Goal: Task Accomplishment & Management: Manage account settings

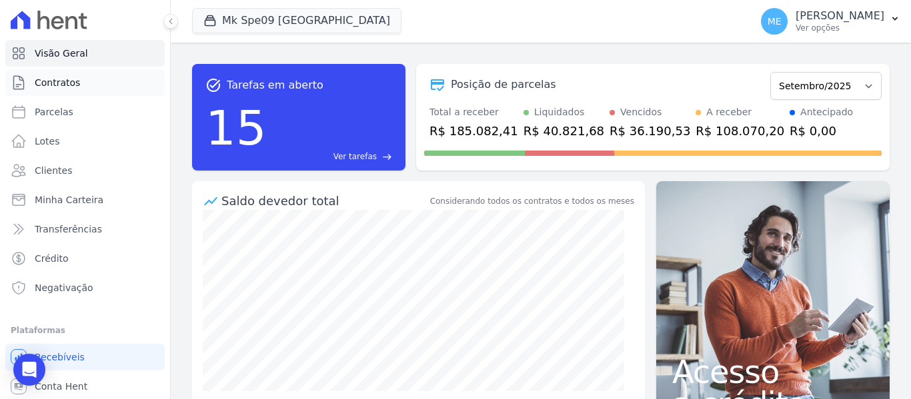
click at [63, 87] on span "Contratos" at bounding box center [57, 82] width 45 height 13
click at [277, 27] on button "Mk Spe09 [GEOGRAPHIC_DATA]" at bounding box center [296, 20] width 209 height 25
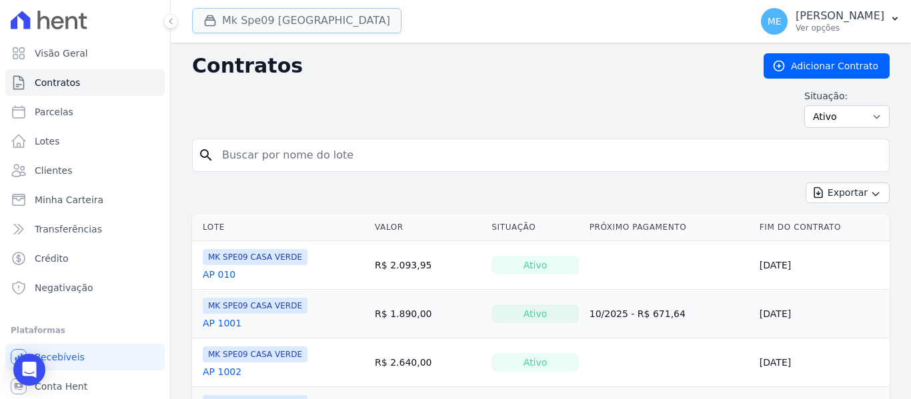
click at [284, 12] on button "Mk Spe09 [GEOGRAPHIC_DATA]" at bounding box center [296, 20] width 209 height 25
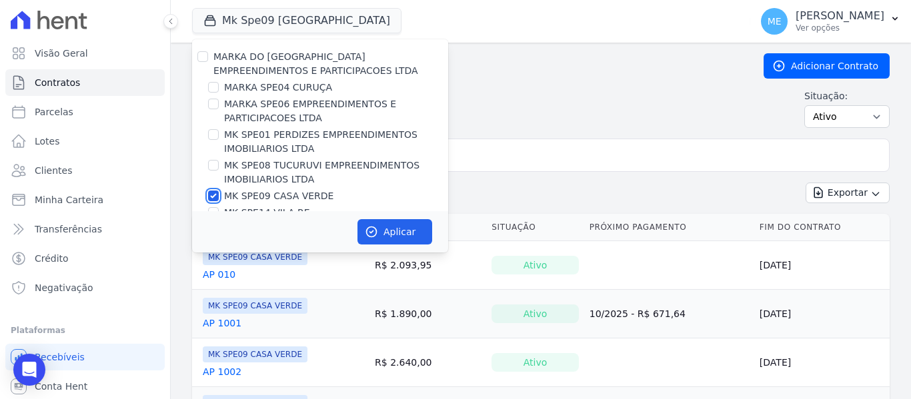
click at [217, 197] on input "MK SPE09 CASA VERDE" at bounding box center [213, 196] width 11 height 11
checkbox input "false"
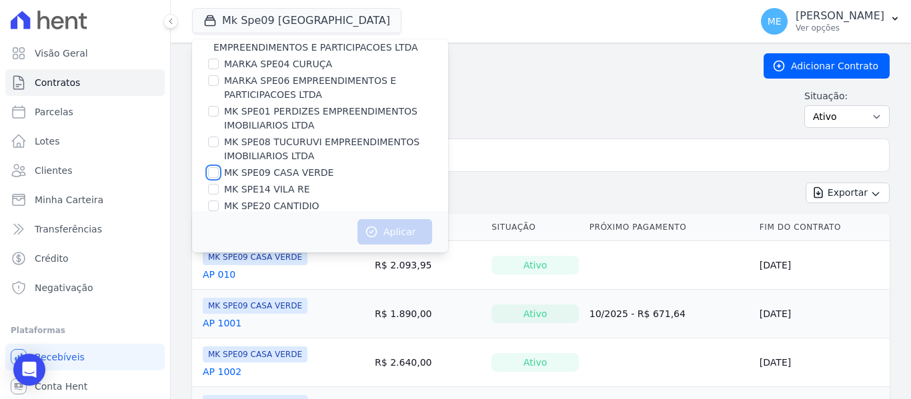
scroll to position [36, 0]
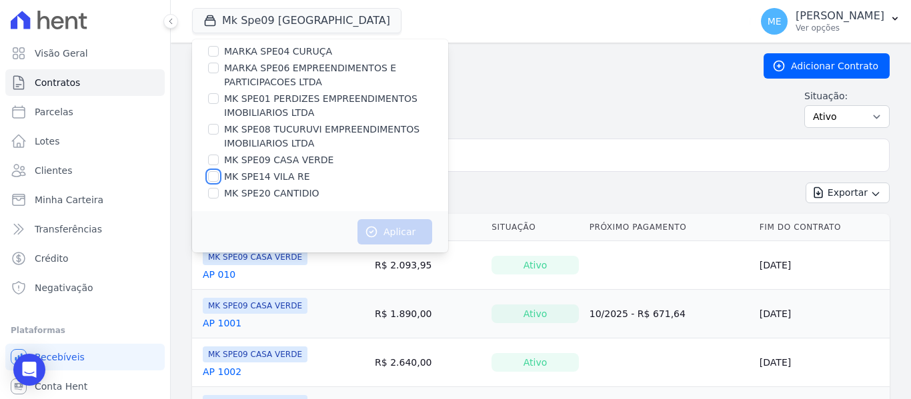
click at [211, 177] on input "MK SPE14 VILA RE" at bounding box center [213, 176] width 11 height 11
checkbox input "true"
click at [391, 232] on button "Aplicar" at bounding box center [394, 231] width 75 height 25
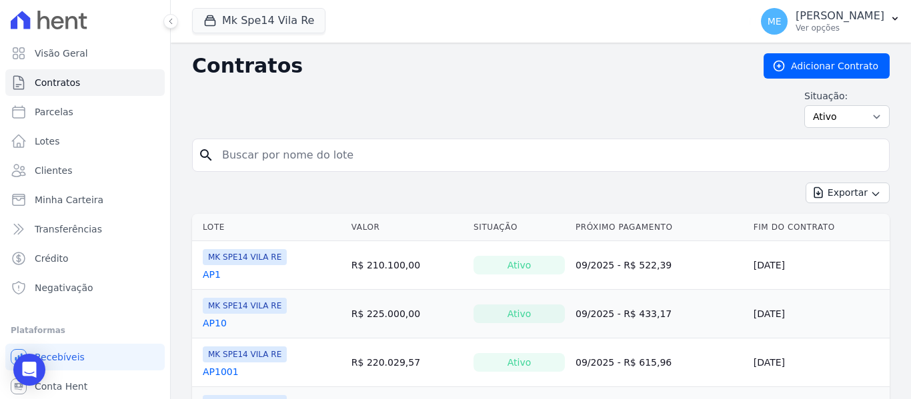
click at [489, 153] on input "search" at bounding box center [548, 155] width 669 height 27
type input "304"
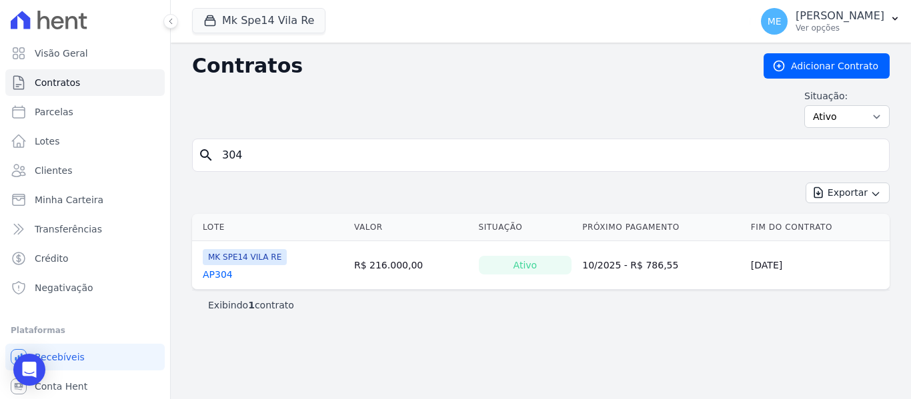
click at [225, 277] on link "AP304" at bounding box center [218, 274] width 30 height 13
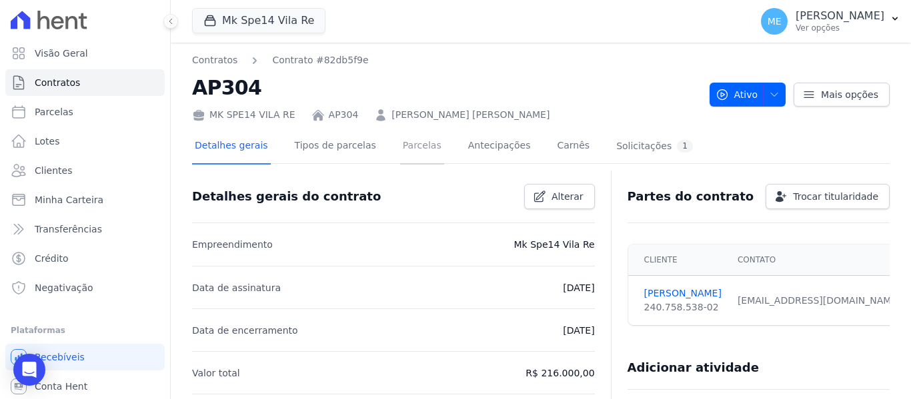
click at [421, 145] on link "Parcelas" at bounding box center [422, 146] width 44 height 35
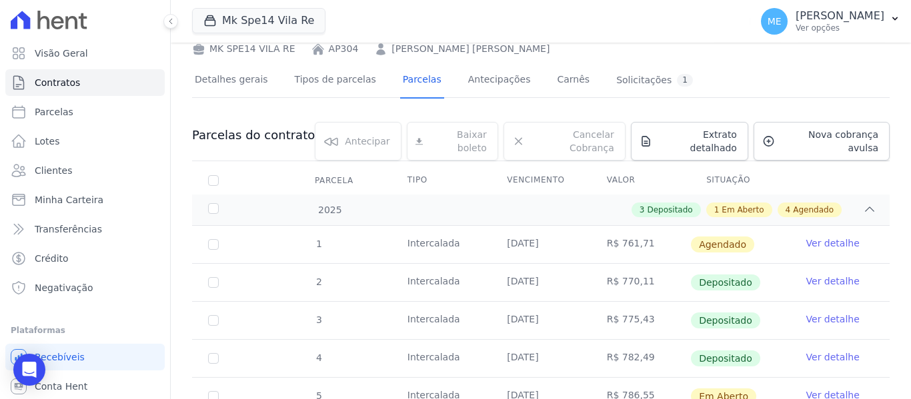
scroll to position [200, 0]
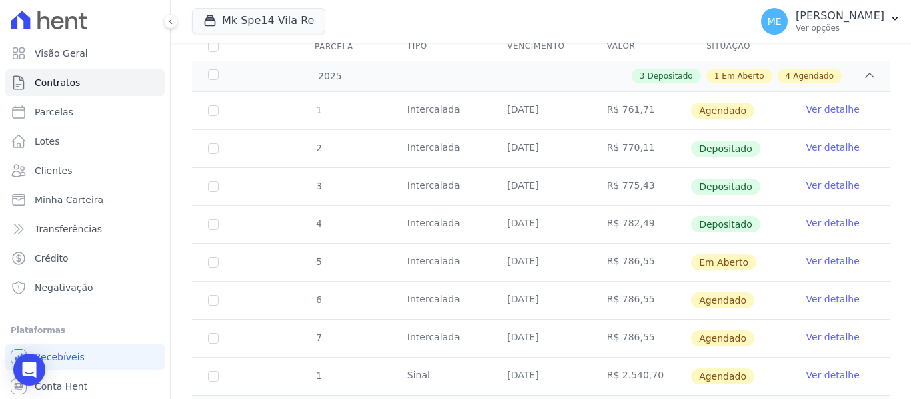
click at [839, 217] on link "Ver detalhe" at bounding box center [832, 223] width 53 height 13
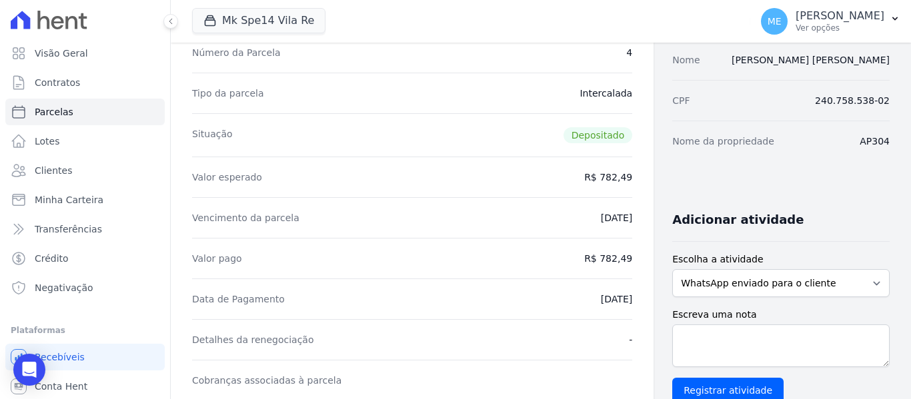
scroll to position [133, 0]
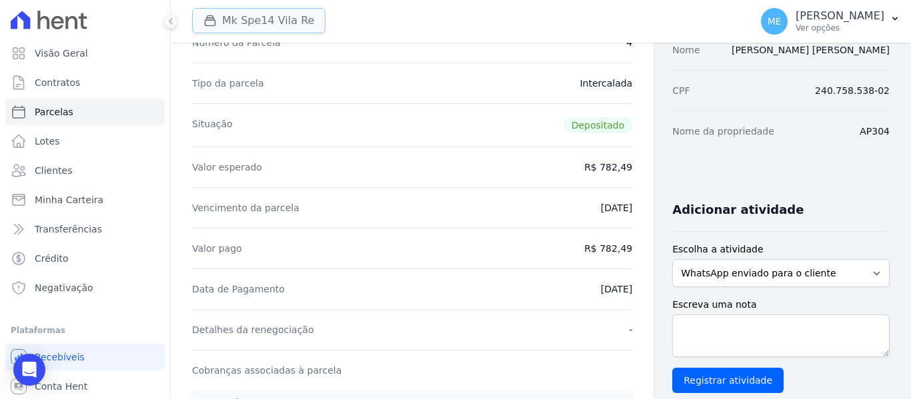
click at [226, 17] on button "Mk Spe14 Vila Re" at bounding box center [258, 20] width 133 height 25
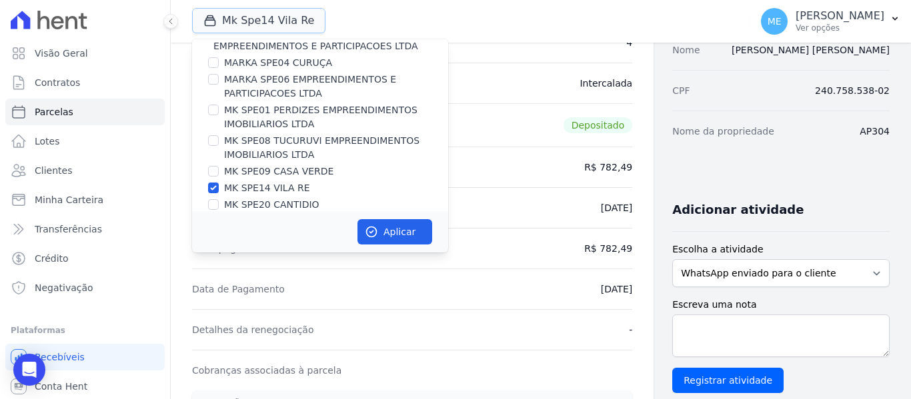
scroll to position [36, 0]
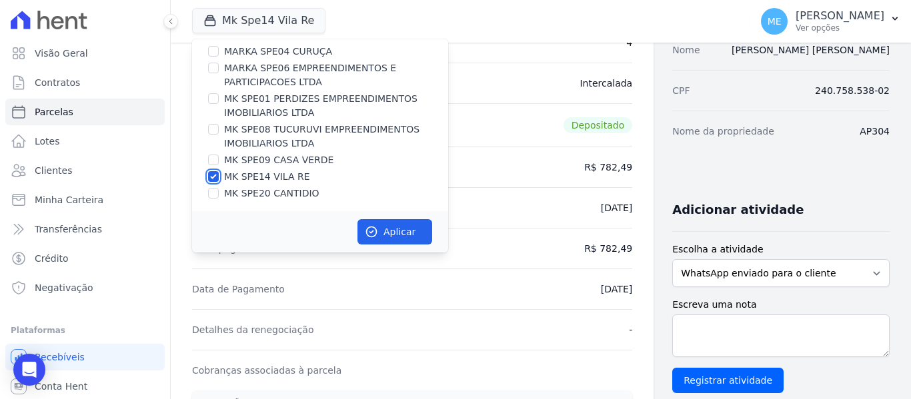
click at [212, 175] on input "MK SPE14 VILA RE" at bounding box center [213, 176] width 11 height 11
checkbox input "false"
click at [211, 160] on input "MK SPE09 CASA VERDE" at bounding box center [213, 160] width 11 height 11
checkbox input "true"
click at [385, 235] on button "Aplicar" at bounding box center [394, 231] width 75 height 25
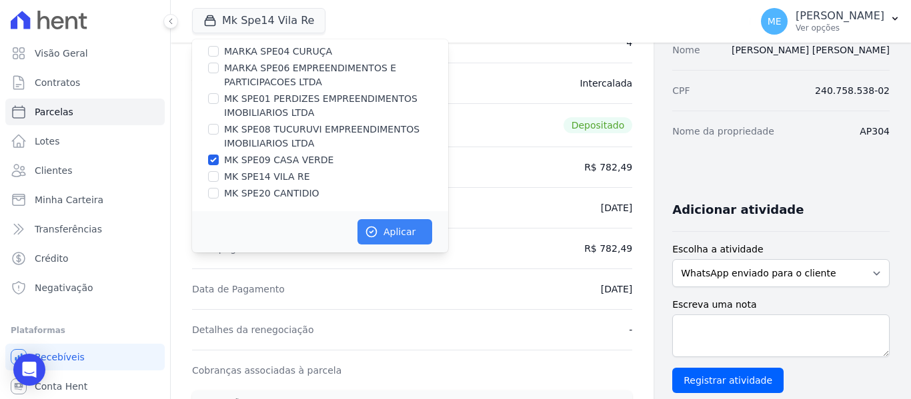
scroll to position [33, 0]
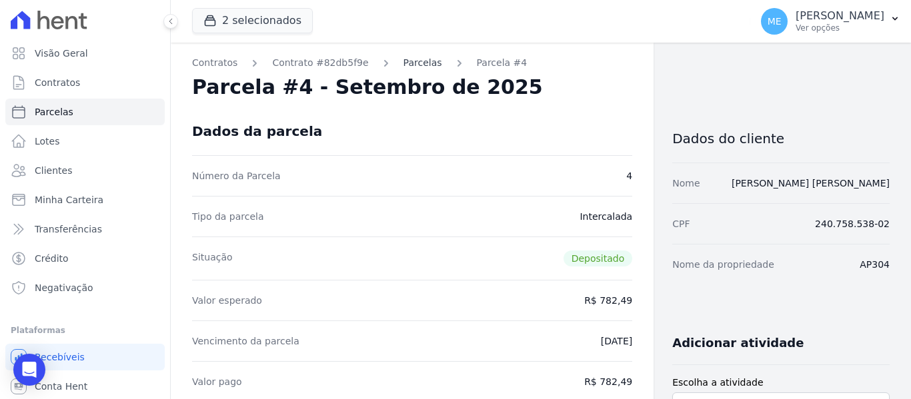
click at [409, 60] on link "Parcelas" at bounding box center [422, 63] width 39 height 14
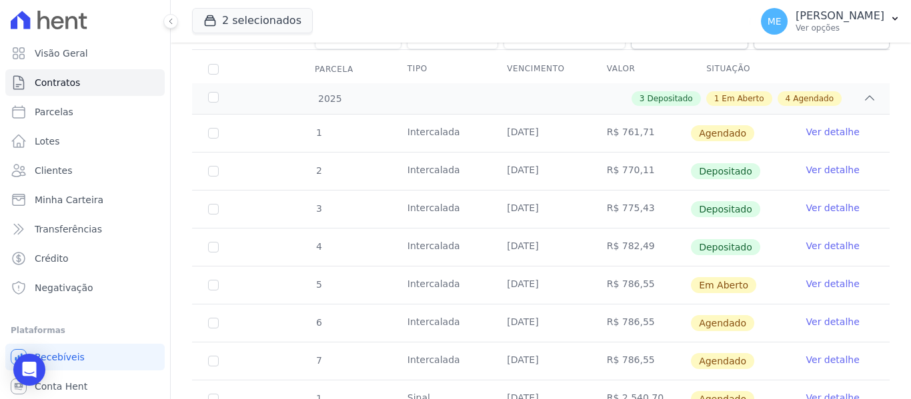
scroll to position [186, 0]
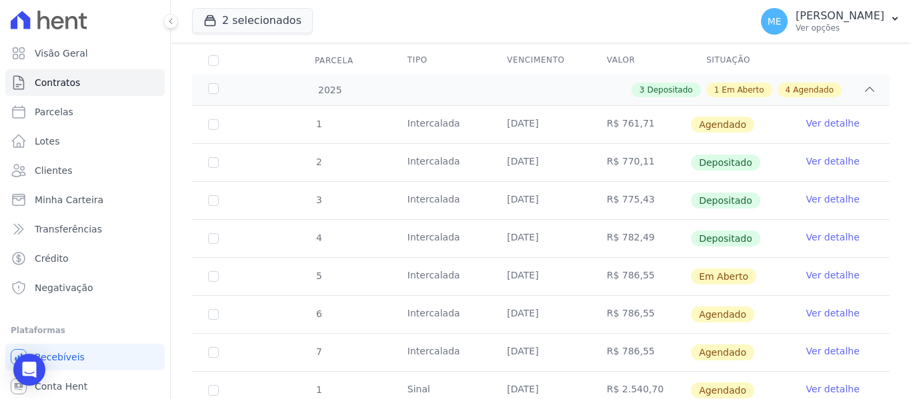
click at [823, 231] on link "Ver detalhe" at bounding box center [832, 237] width 53 height 13
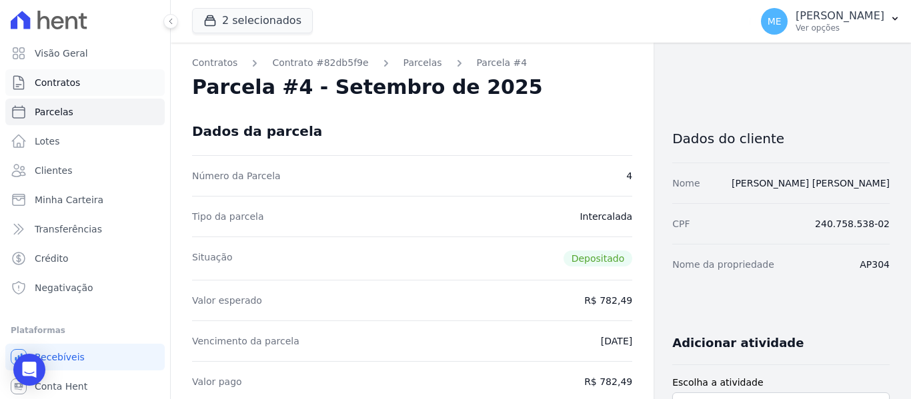
click at [89, 79] on link "Contratos" at bounding box center [84, 82] width 159 height 27
click at [58, 75] on link "Contratos" at bounding box center [84, 82] width 159 height 27
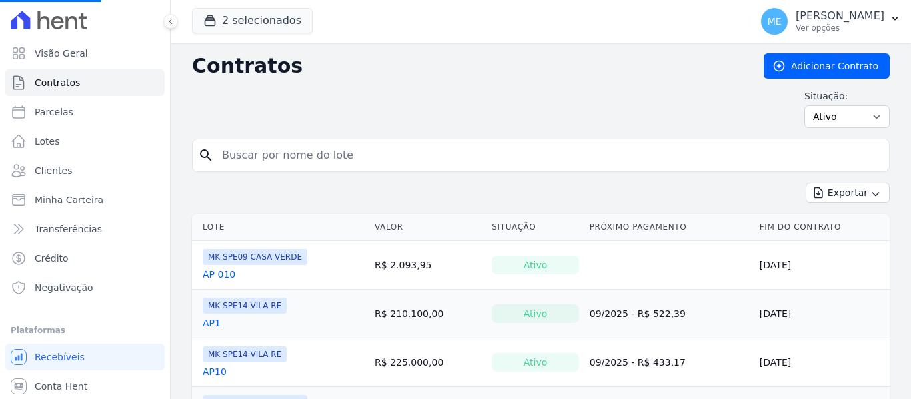
click at [315, 147] on input "search" at bounding box center [548, 155] width 669 height 27
click at [317, 155] on input "search" at bounding box center [548, 155] width 669 height 27
type input "303"
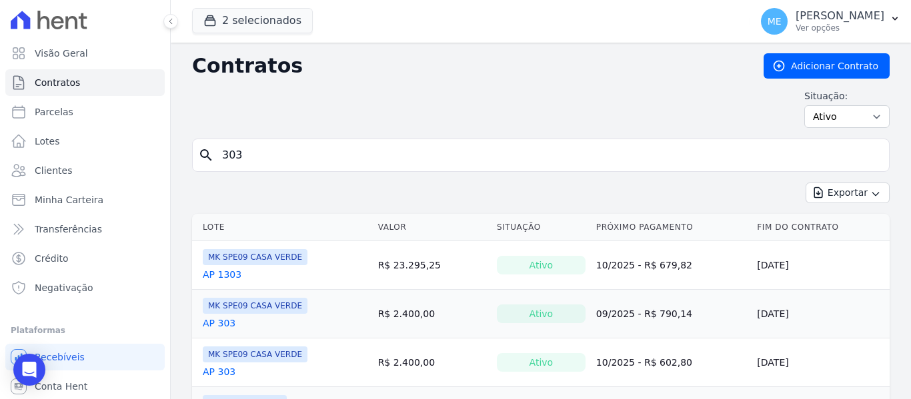
click at [220, 323] on link "AP 303" at bounding box center [219, 323] width 33 height 13
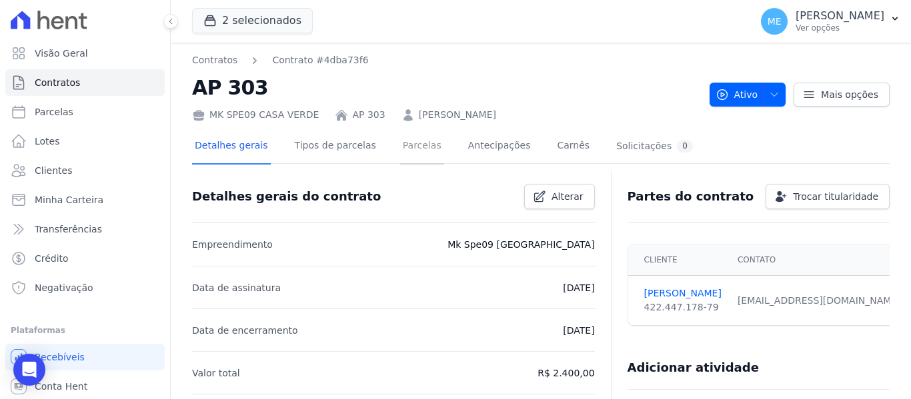
click at [407, 143] on link "Parcelas" at bounding box center [422, 146] width 44 height 35
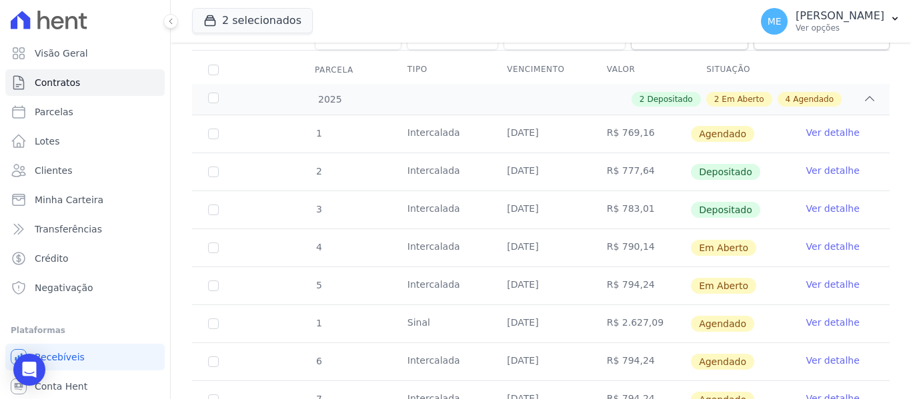
scroll to position [200, 0]
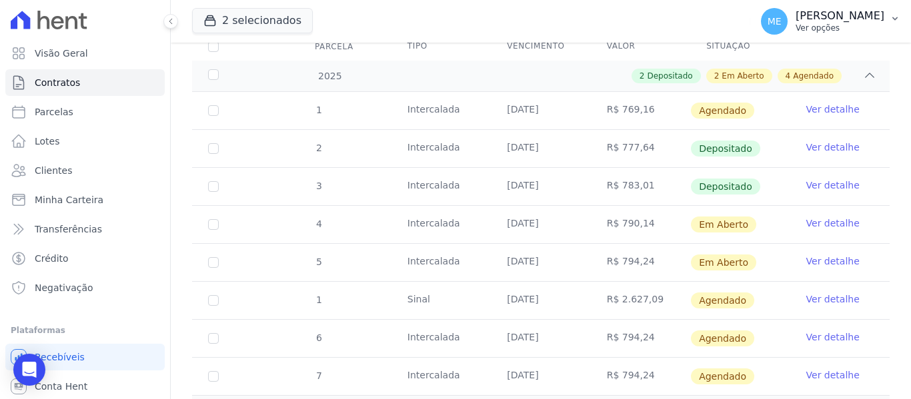
click at [898, 22] on icon "button" at bounding box center [894, 18] width 11 height 11
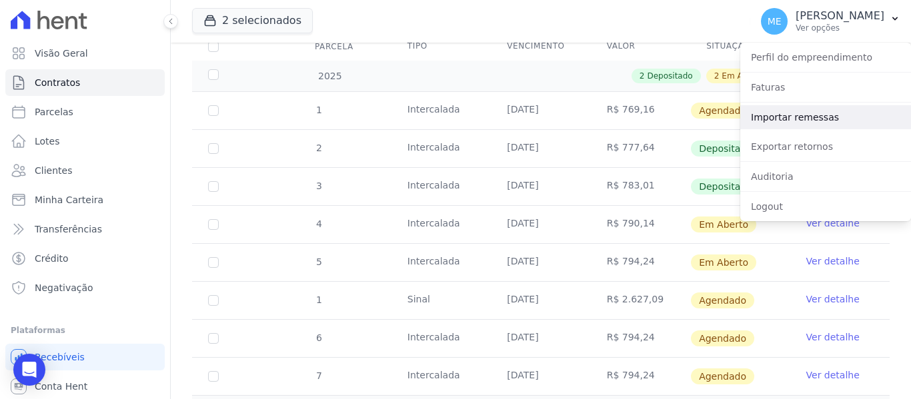
click at [841, 109] on link "Importar remessas" at bounding box center [825, 117] width 171 height 24
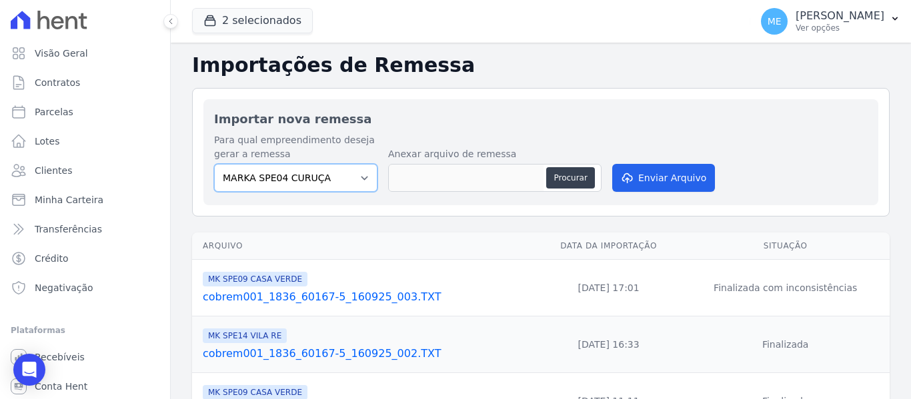
click at [359, 181] on select "MARKA SPE04 CURUÇA MARKA SPE06 EMPREENDIMENTOS E PARTICIPACOES LTDA MK SPE01 PE…" at bounding box center [295, 178] width 163 height 28
select select "faf7fecb-8fd7-4b35-8acd-3d6a38ea6f82"
click at [214, 164] on select "MARKA SPE04 CURUÇA MARKA SPE06 EMPREENDIMENTOS E PARTICIPACOES LTDA MK SPE01 PE…" at bounding box center [295, 178] width 163 height 28
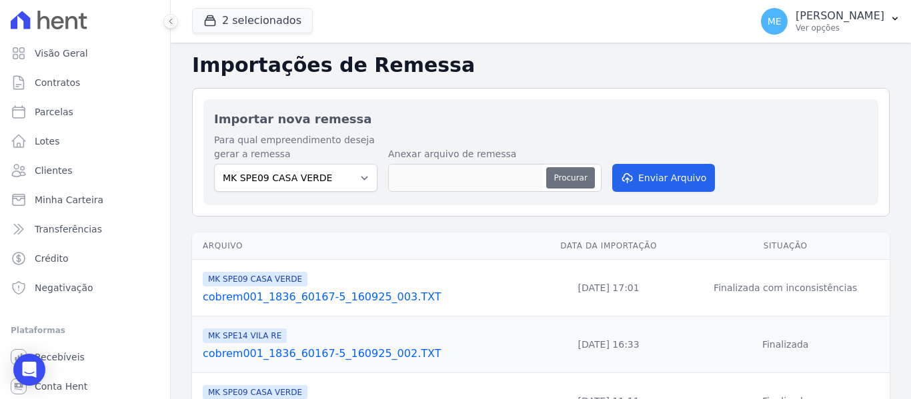
click at [579, 178] on button "Procurar" at bounding box center [570, 177] width 48 height 21
type input "cobrem001_1836_60167-5_170925_005.TXT"
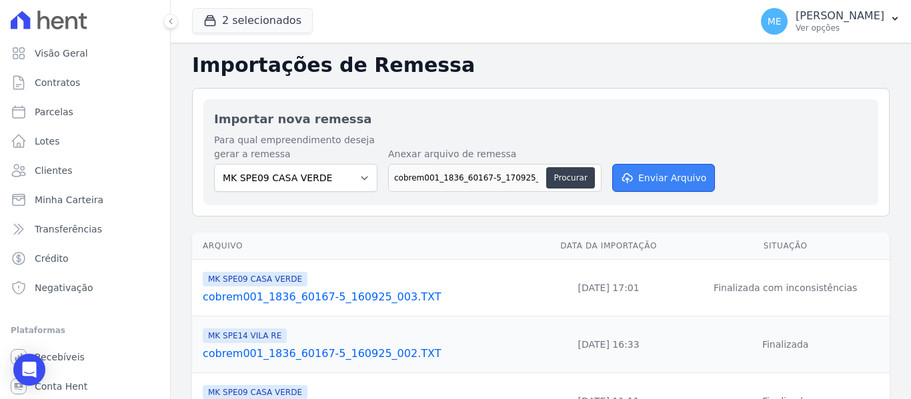
click at [663, 183] on button "Enviar Arquivo" at bounding box center [663, 178] width 103 height 28
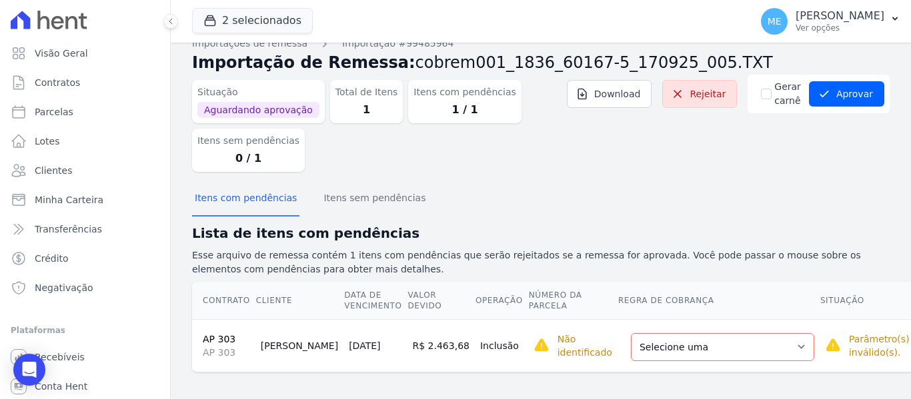
scroll to position [23, 0]
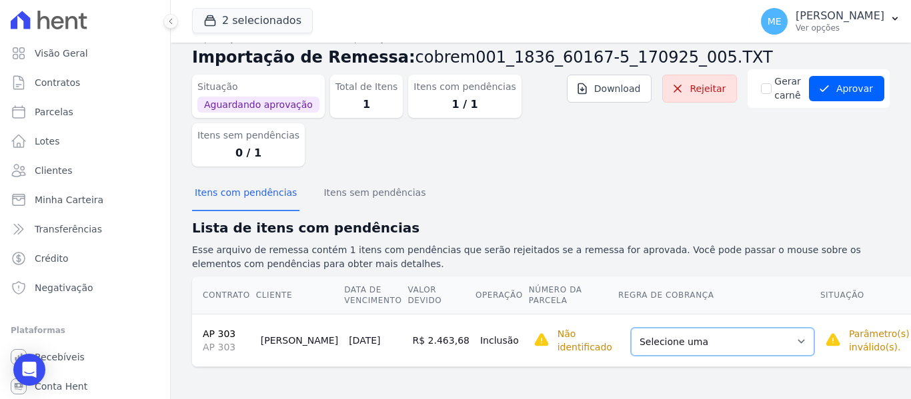
click at [748, 339] on select "Selecione uma Nova Parcela Avulsa Parcela Avulsa Existente Parcela Normal (1 X …" at bounding box center [722, 342] width 183 height 28
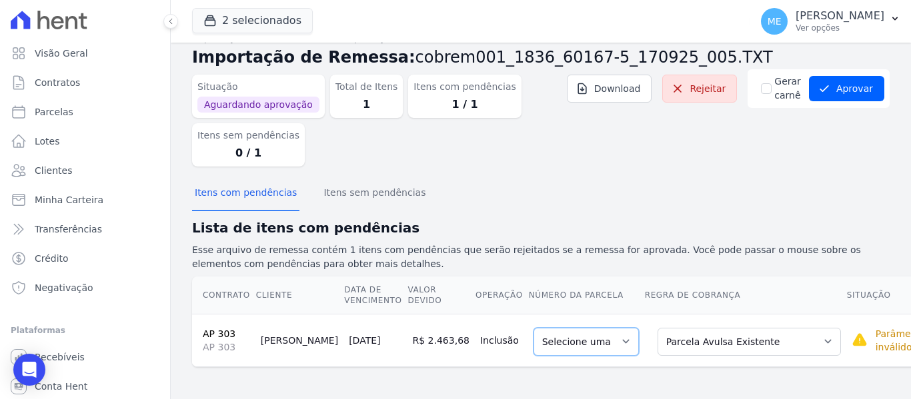
click at [581, 343] on select "Selecione uma" at bounding box center [585, 342] width 105 height 28
click at [578, 339] on select "Selecione uma" at bounding box center [585, 342] width 105 height 28
click at [577, 335] on select "Selecione uma" at bounding box center [585, 342] width 105 height 28
drag, startPoint x: 577, startPoint y: 335, endPoint x: 583, endPoint y: 327, distance: 9.9
click at [577, 335] on select "Selecione uma" at bounding box center [585, 342] width 105 height 28
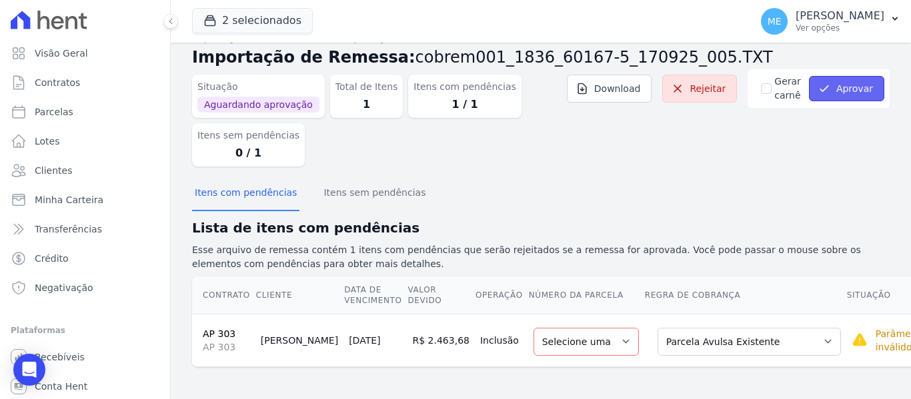
click at [857, 81] on button "Aprovar" at bounding box center [846, 88] width 75 height 25
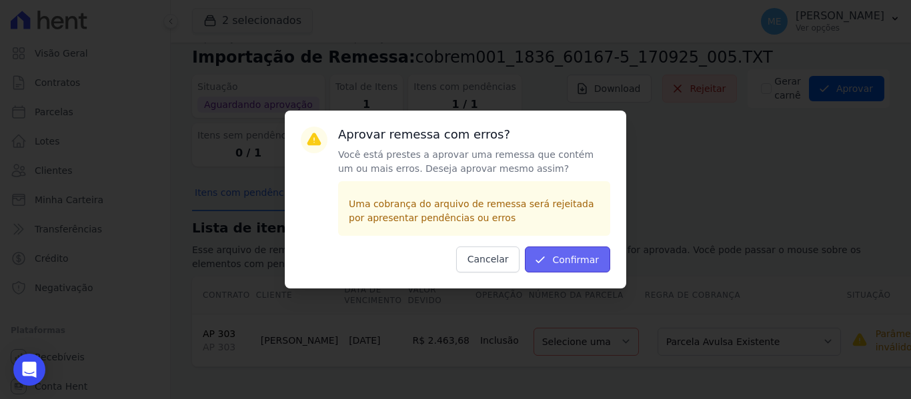
click at [595, 254] on button "Confirmar" at bounding box center [567, 260] width 85 height 26
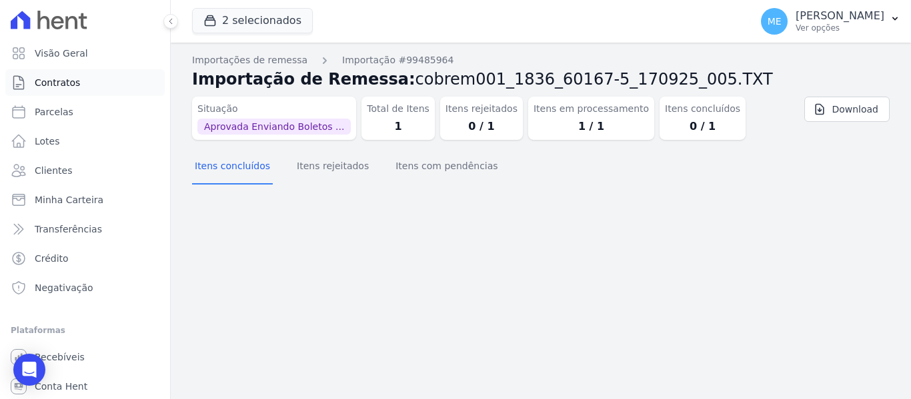
click at [61, 87] on span "Contratos" at bounding box center [57, 82] width 45 height 13
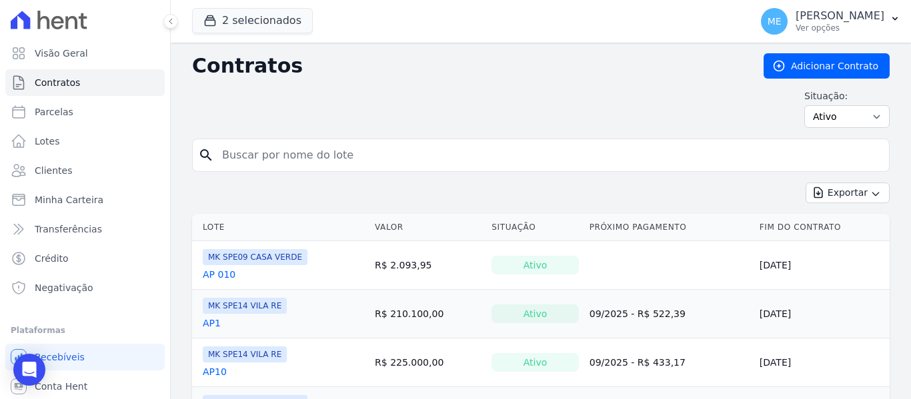
click at [292, 150] on input "search" at bounding box center [548, 155] width 669 height 27
type input "303"
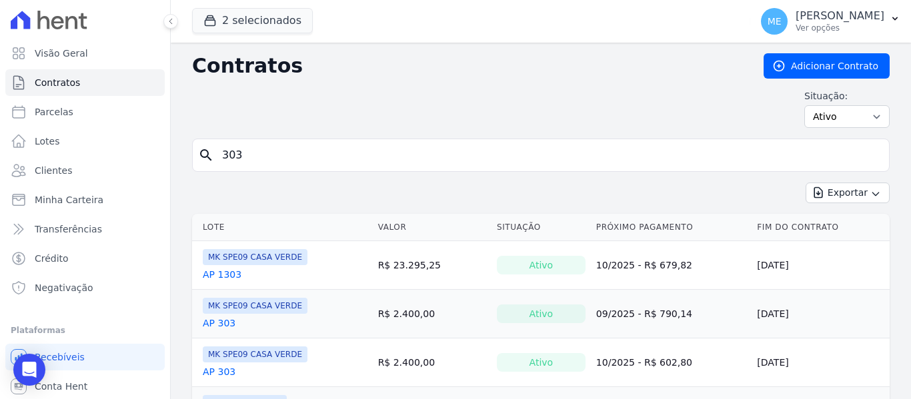
click at [218, 325] on link "AP 303" at bounding box center [219, 323] width 33 height 13
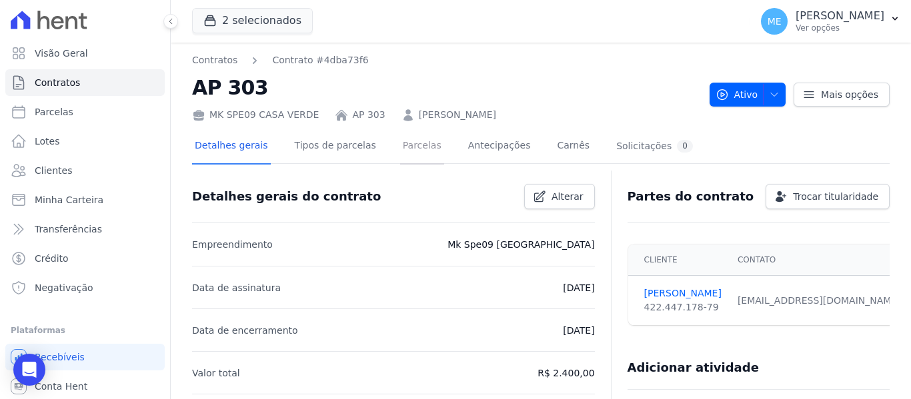
click at [405, 143] on link "Parcelas" at bounding box center [422, 146] width 44 height 35
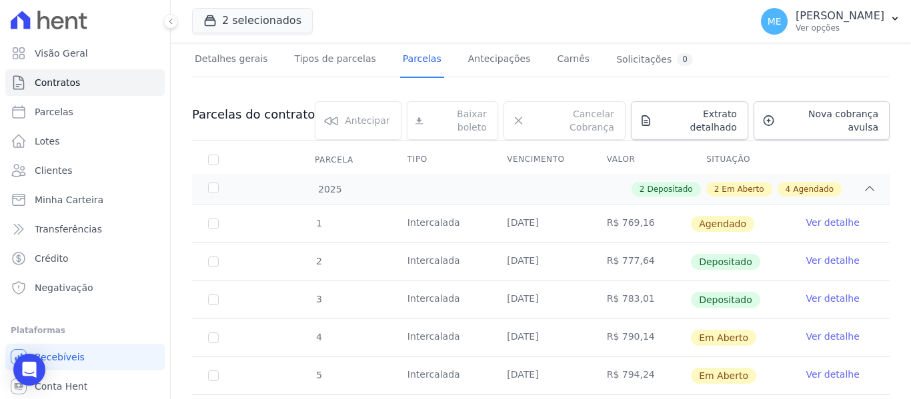
scroll to position [57, 0]
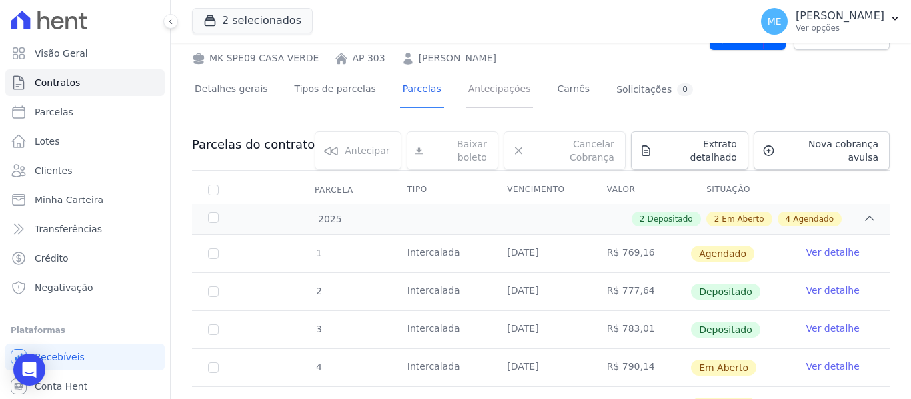
click at [483, 84] on link "Antecipações" at bounding box center [499, 90] width 68 height 35
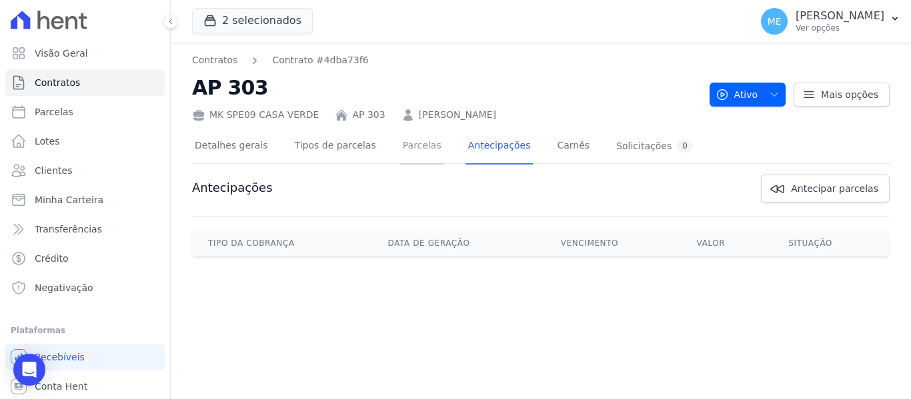
click at [400, 145] on link "Parcelas" at bounding box center [422, 146] width 44 height 35
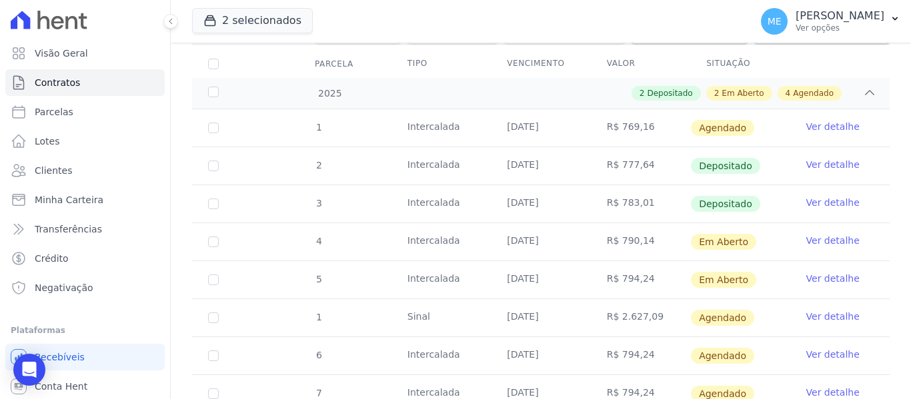
scroll to position [257, 0]
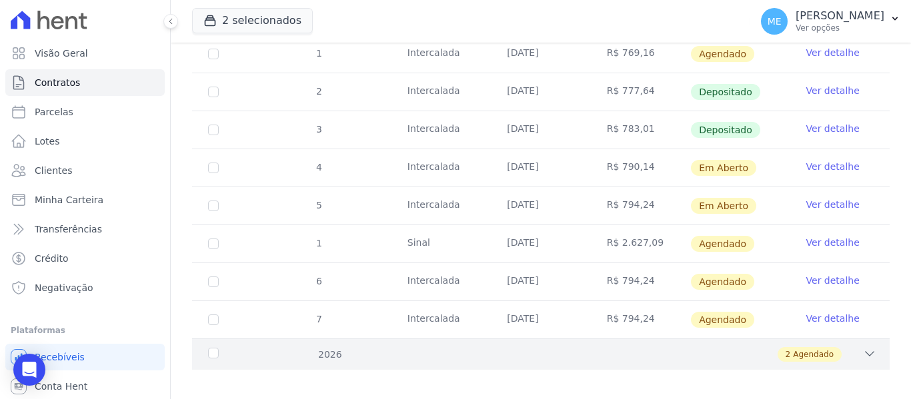
click at [863, 347] on icon at bounding box center [869, 353] width 13 height 13
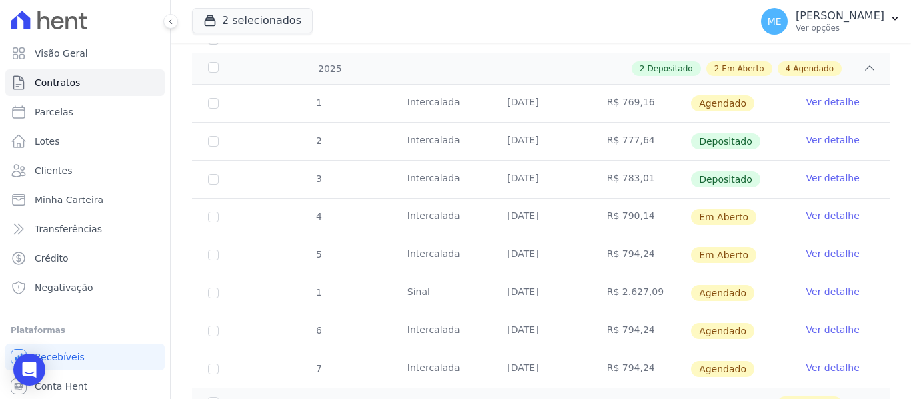
scroll to position [0, 0]
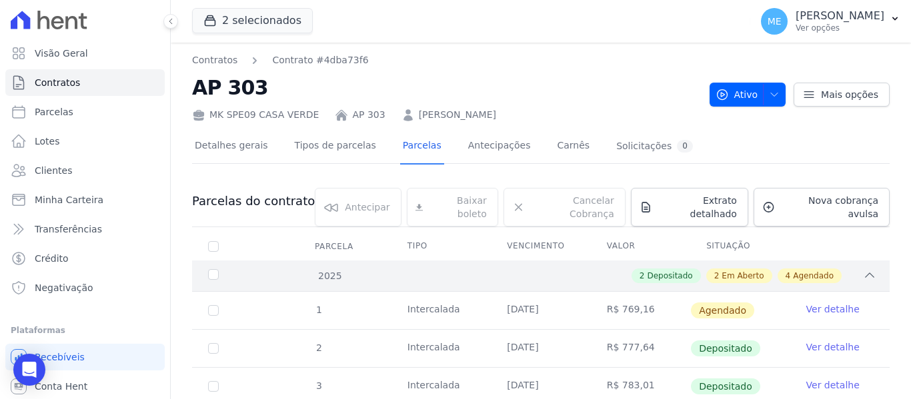
click at [749, 270] on span "Em Aberto" at bounding box center [742, 276] width 42 height 12
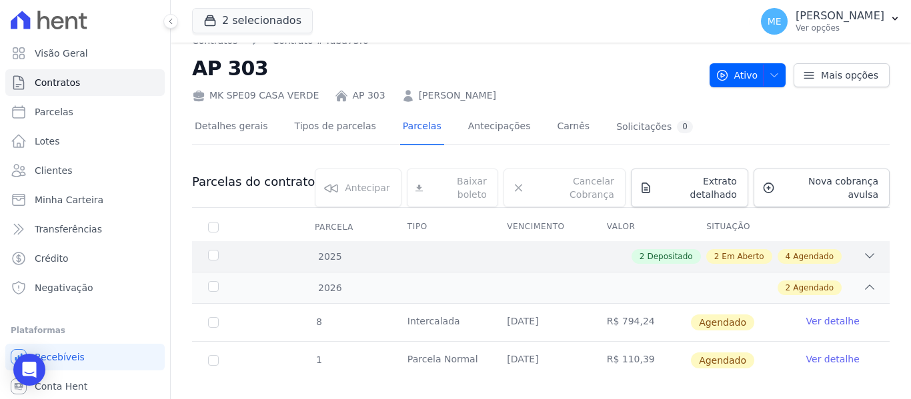
scroll to position [29, 0]
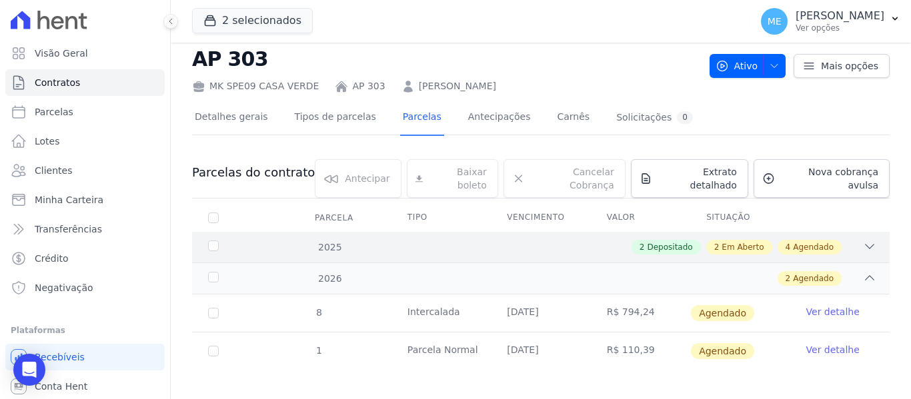
click at [805, 241] on span "Agendado" at bounding box center [813, 247] width 41 height 12
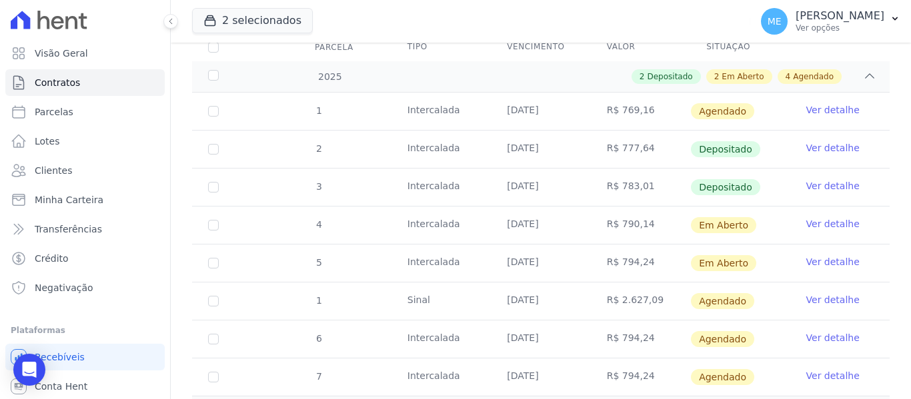
scroll to position [66, 0]
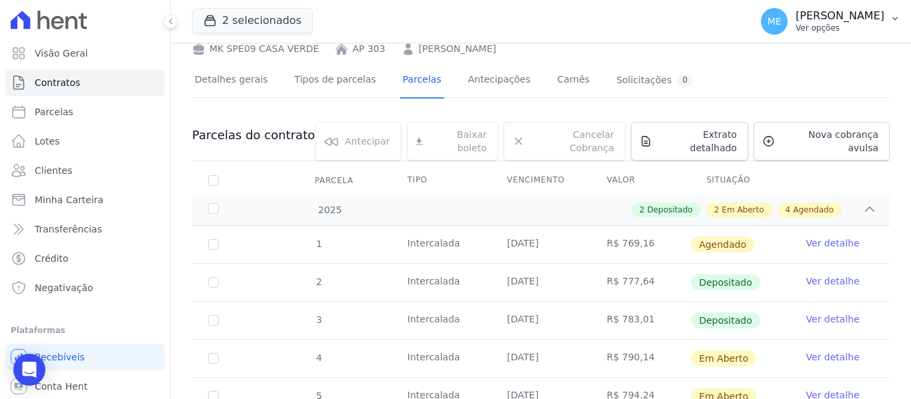
click at [894, 17] on icon "button" at bounding box center [894, 18] width 11 height 11
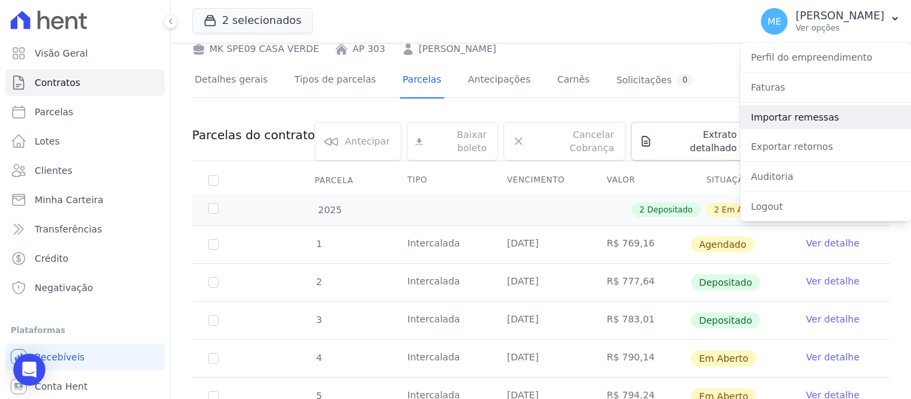
click at [788, 113] on link "Importar remessas" at bounding box center [825, 117] width 171 height 24
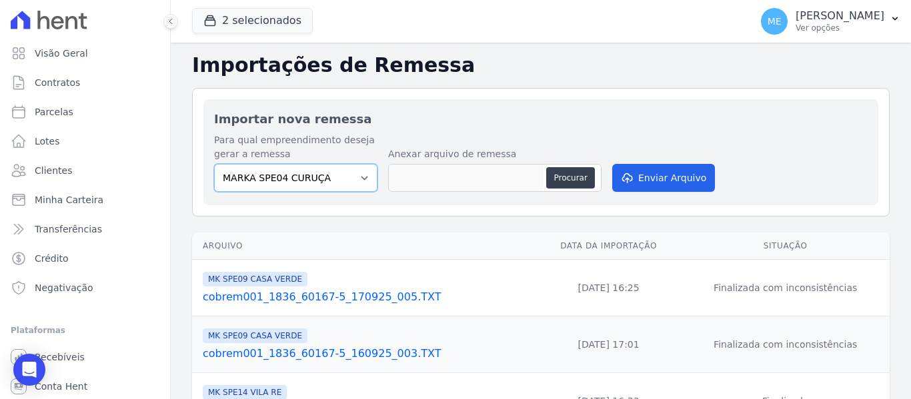
click at [357, 171] on select "MARKA SPE04 CURUÇA MARKA SPE06 EMPREENDIMENTOS E PARTICIPACOES LTDA MK SPE01 PE…" at bounding box center [295, 178] width 163 height 28
select select "faf7fecb-8fd7-4b35-8acd-3d6a38ea6f82"
click at [214, 164] on select "MARKA SPE04 CURUÇA MARKA SPE06 EMPREENDIMENTOS E PARTICIPACOES LTDA MK SPE01 PE…" at bounding box center [295, 178] width 163 height 28
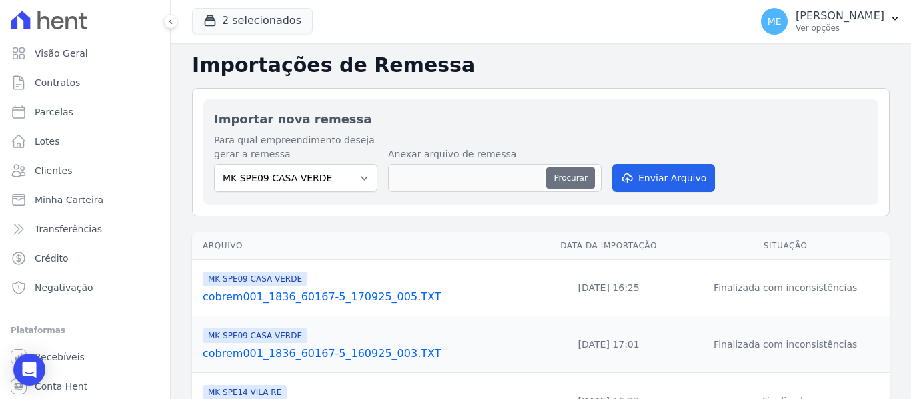
click at [571, 179] on button "Procurar" at bounding box center [570, 177] width 48 height 21
type input "cobrem001_1836_60167-5_170925_005.TXT"
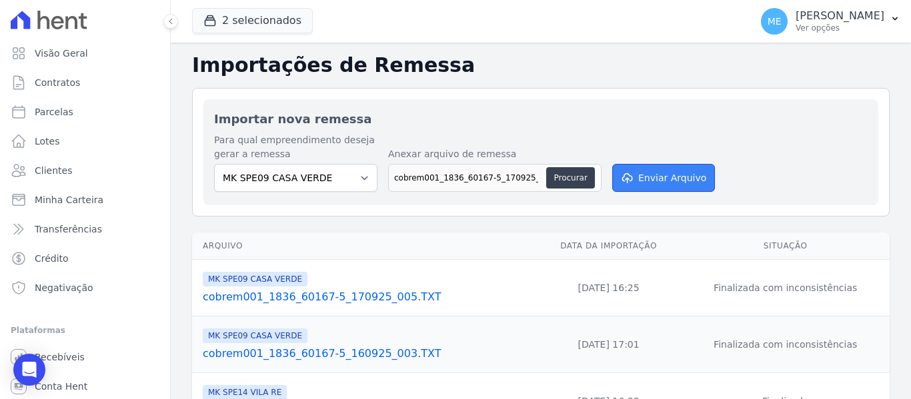
click at [679, 173] on button "Enviar Arquivo" at bounding box center [663, 178] width 103 height 28
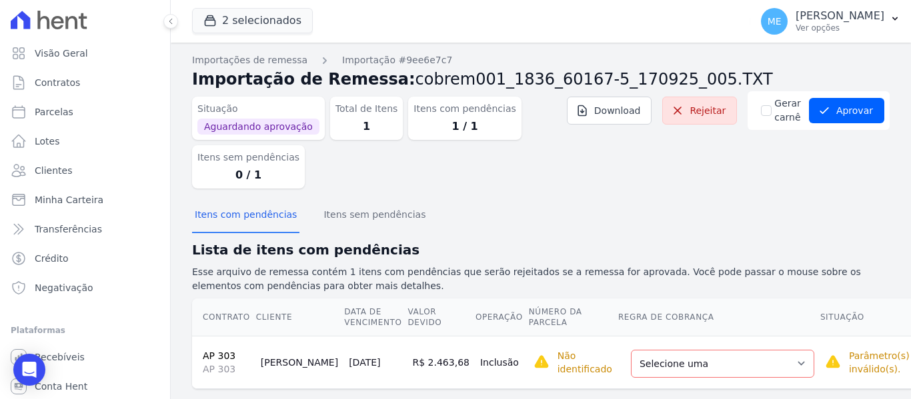
scroll to position [23, 0]
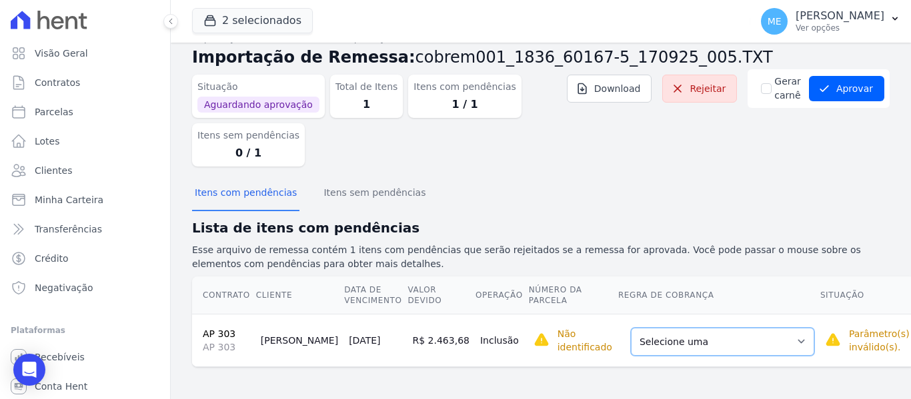
click at [750, 343] on select "Selecione uma Nova Parcela Avulsa Parcela Avulsa Existente Parcela Normal (1 X …" at bounding box center [722, 342] width 183 height 28
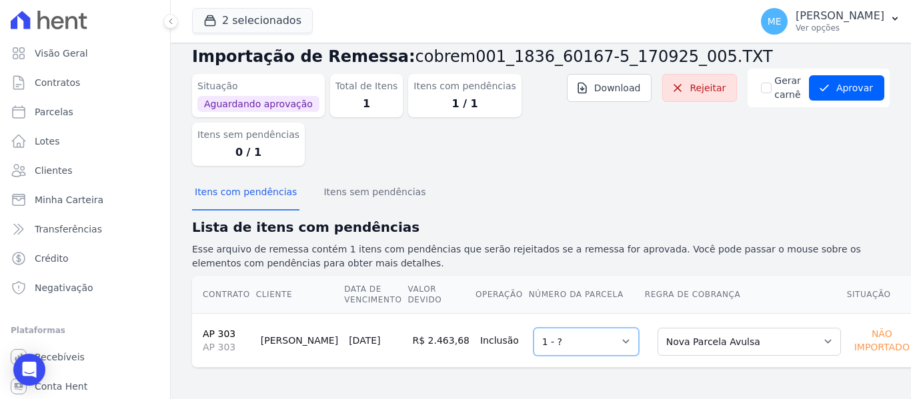
click at [597, 341] on select "Selecione uma 1 - ?" at bounding box center [585, 342] width 105 height 28
click at [851, 91] on button "Aprovar" at bounding box center [846, 87] width 75 height 25
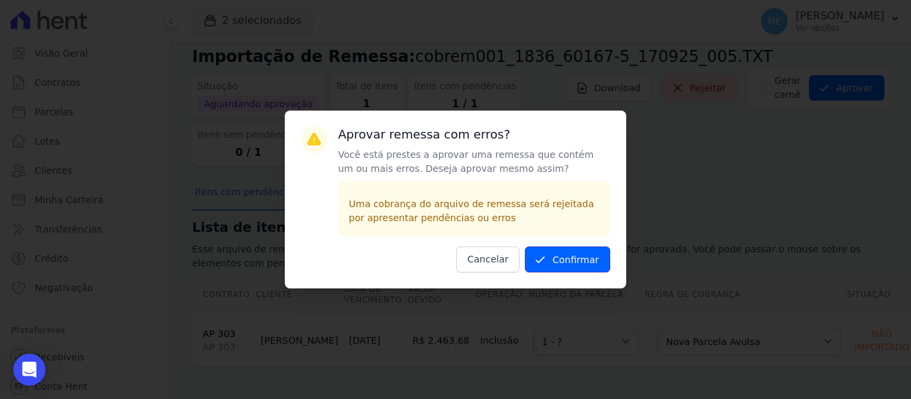
click at [578, 257] on button "Confirmar" at bounding box center [567, 260] width 85 height 26
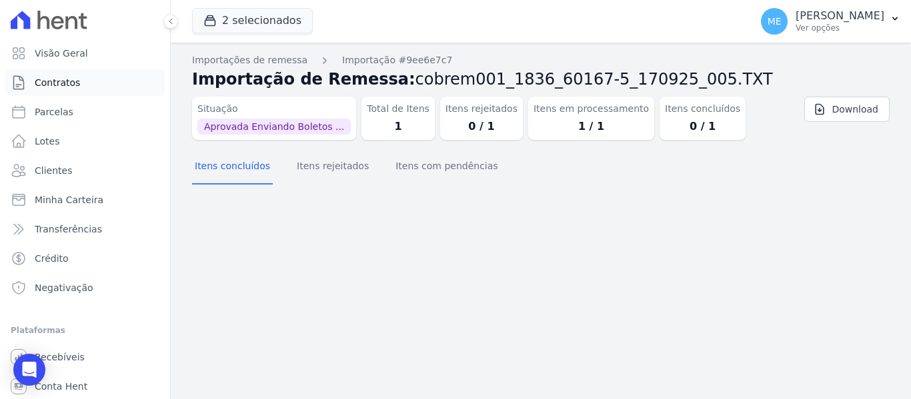
click at [51, 82] on span "Contratos" at bounding box center [57, 82] width 45 height 13
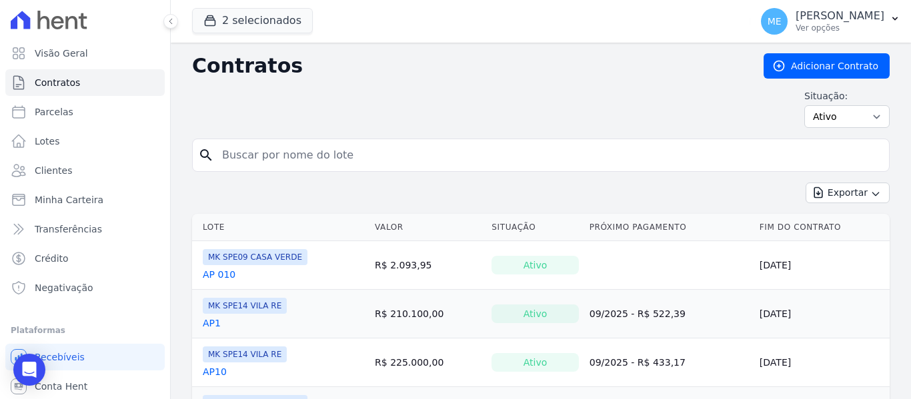
type input "303"
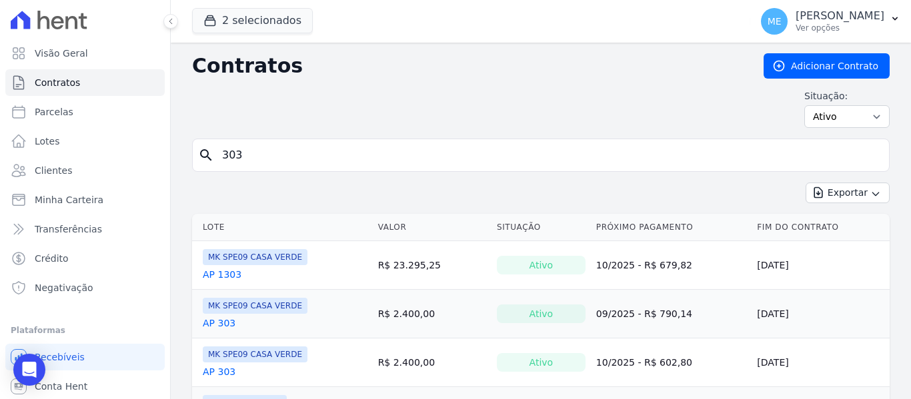
click at [222, 324] on link "AP 303" at bounding box center [219, 323] width 33 height 13
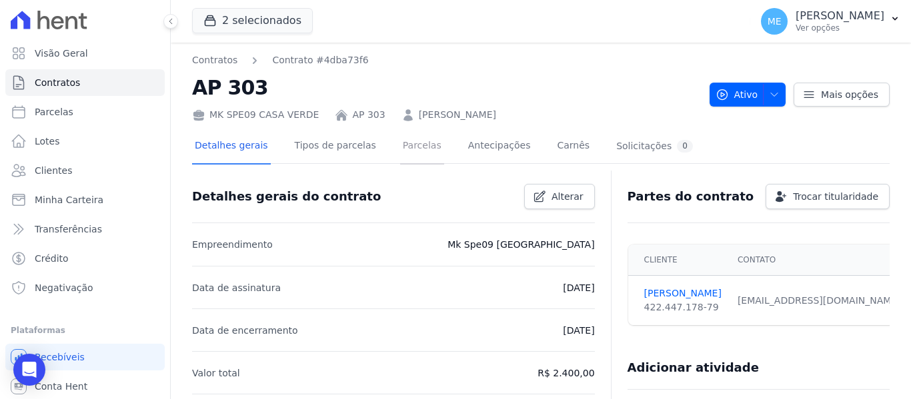
click at [406, 151] on link "Parcelas" at bounding box center [422, 146] width 44 height 35
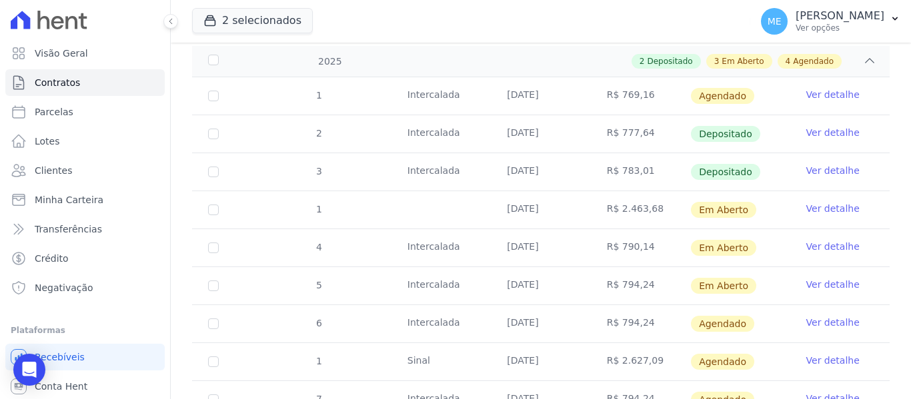
scroll to position [267, 0]
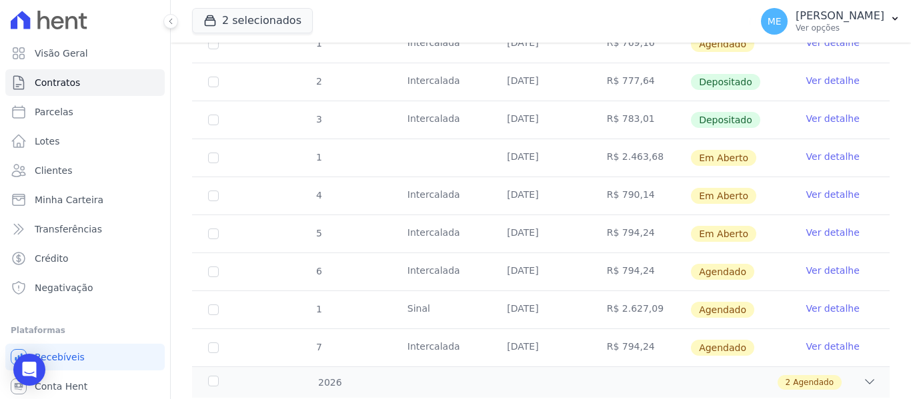
click at [817, 150] on link "Ver detalhe" at bounding box center [832, 156] width 53 height 13
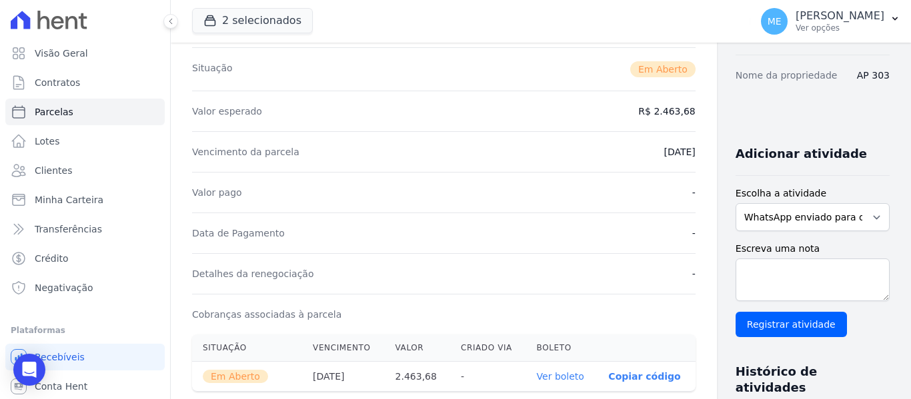
scroll to position [267, 0]
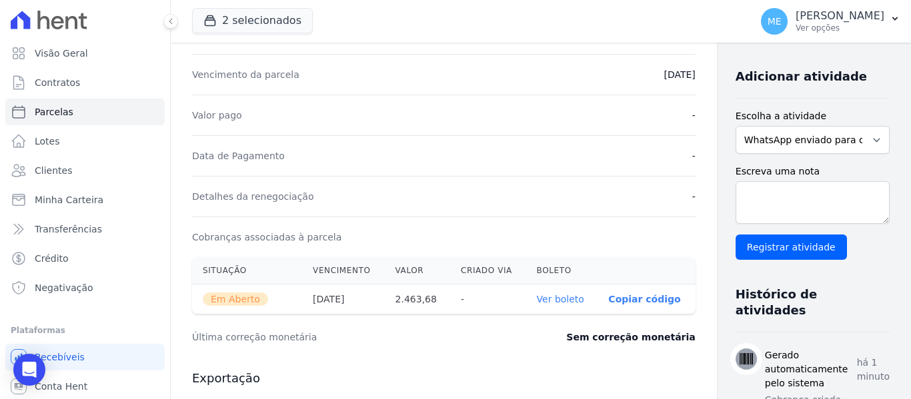
click at [537, 296] on link "Ver boleto" at bounding box center [560, 299] width 47 height 11
click at [65, 75] on link "Contratos" at bounding box center [84, 82] width 159 height 27
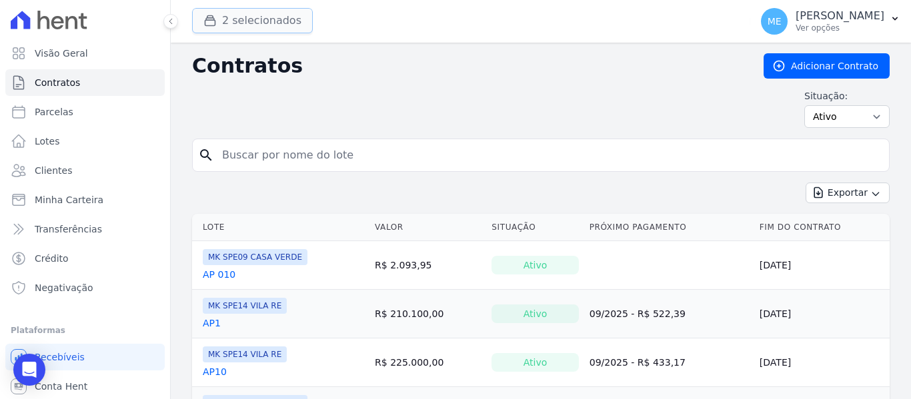
click at [249, 21] on button "2 selecionados" at bounding box center [252, 20] width 121 height 25
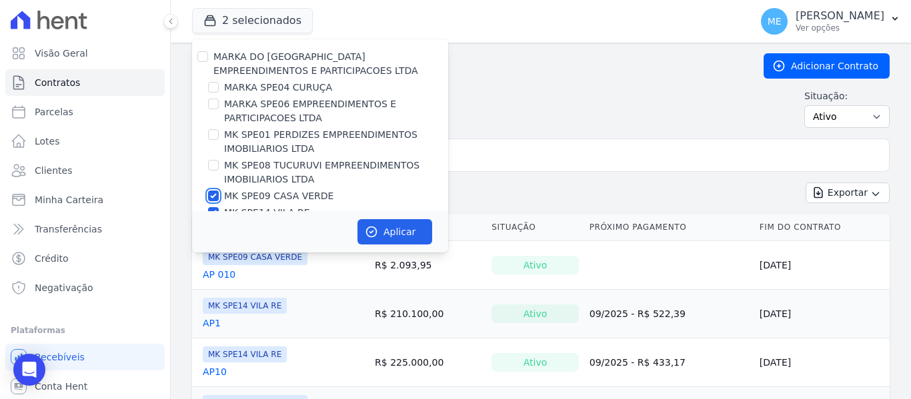
click at [211, 196] on input "MK SPE09 CASA VERDE" at bounding box center [213, 196] width 11 height 11
checkbox input "false"
click at [211, 209] on input "MK SPE14 VILA RE" at bounding box center [213, 212] width 11 height 11
checkbox input "false"
click at [217, 87] on input "MARKA SPE04 CURUÇA" at bounding box center [213, 87] width 11 height 11
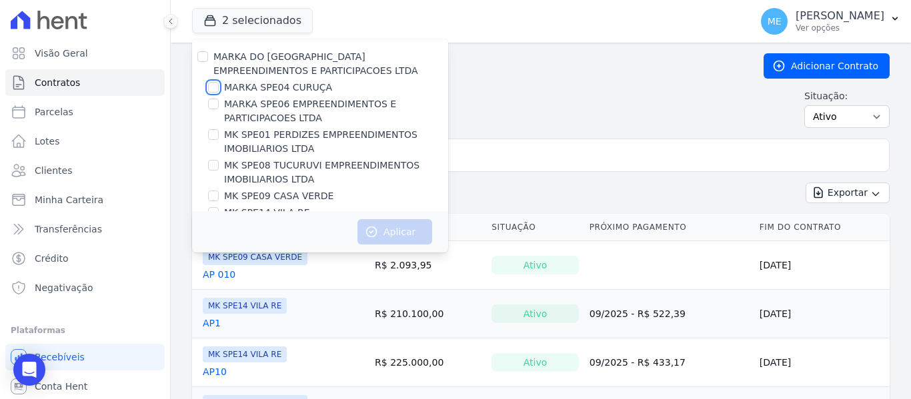
checkbox input "true"
click at [390, 229] on button "Aplicar" at bounding box center [394, 231] width 75 height 25
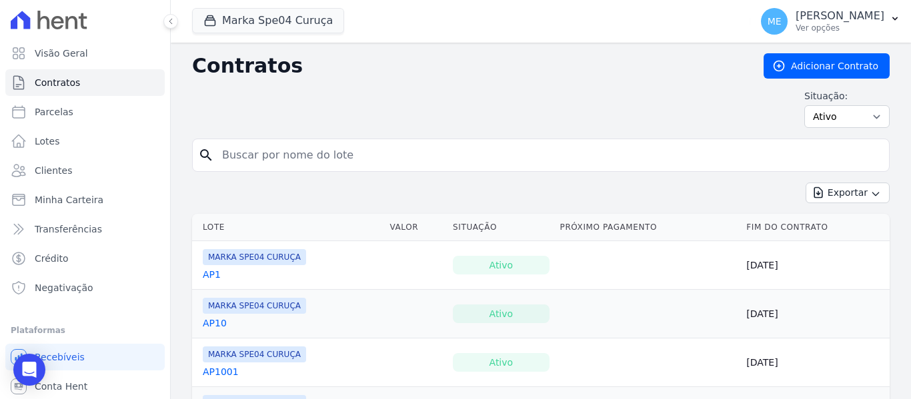
click at [392, 159] on input "search" at bounding box center [548, 155] width 669 height 27
type input "1304"
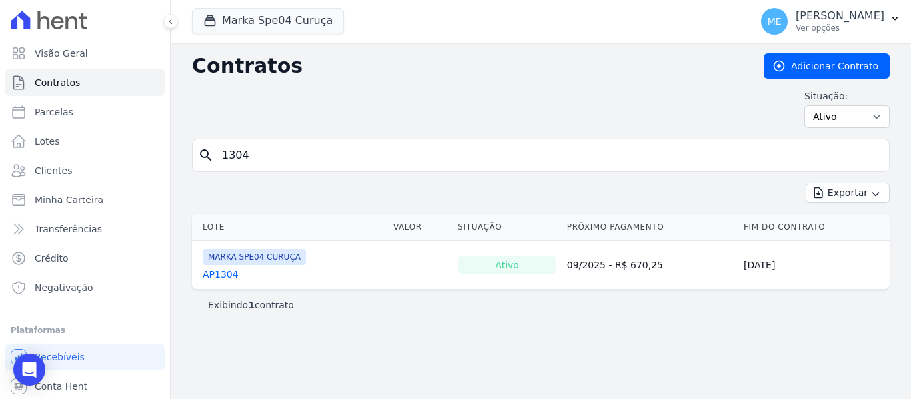
click at [215, 273] on link "AP1304" at bounding box center [221, 274] width 36 height 13
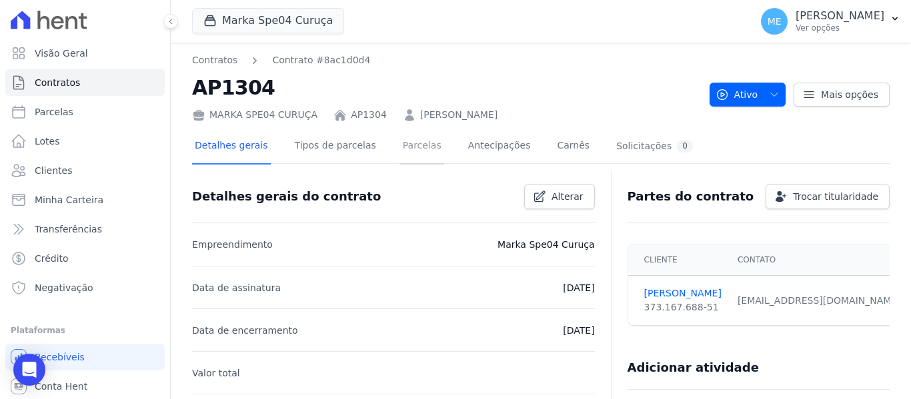
click at [411, 140] on link "Parcelas" at bounding box center [422, 146] width 44 height 35
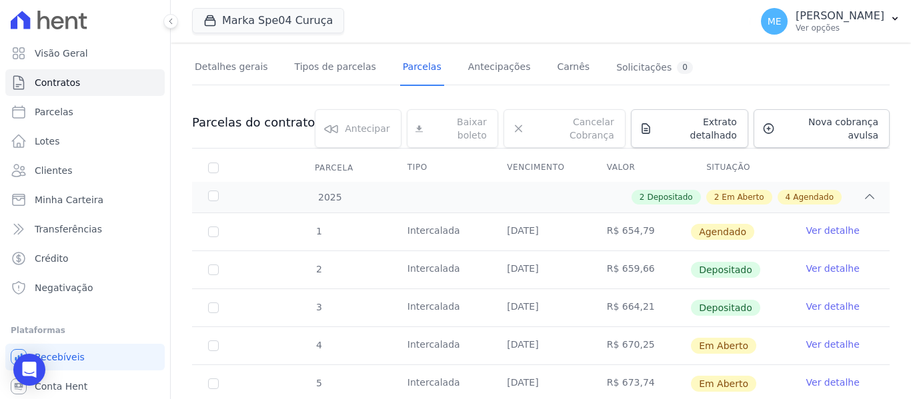
scroll to position [267, 0]
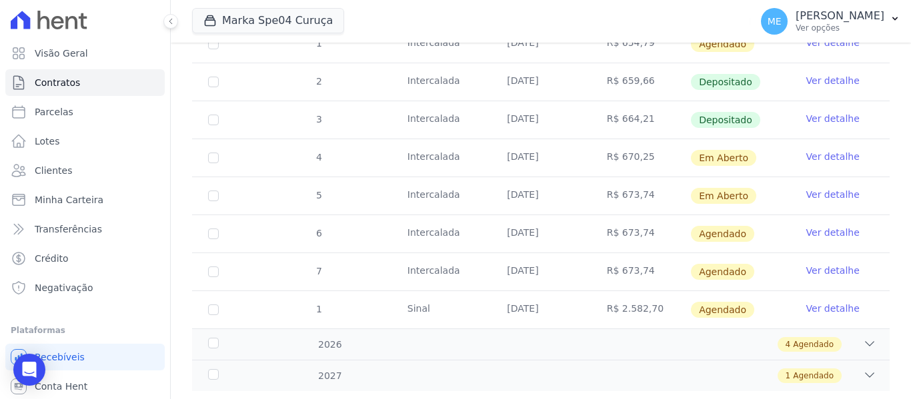
click at [807, 150] on link "Ver detalhe" at bounding box center [832, 156] width 53 height 13
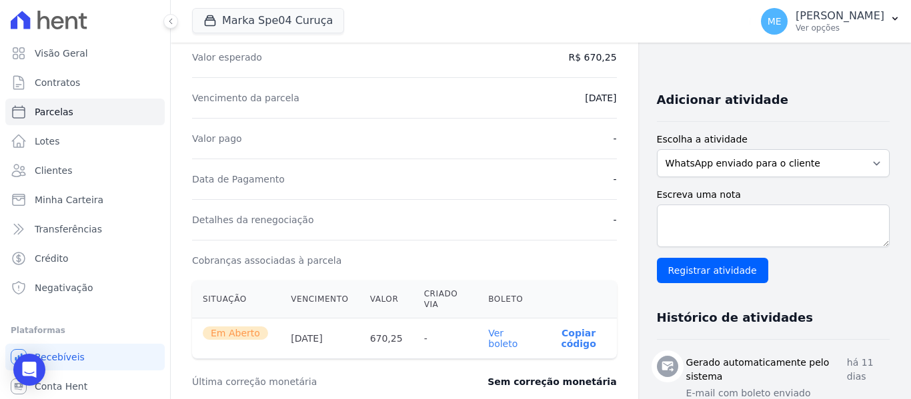
scroll to position [267, 0]
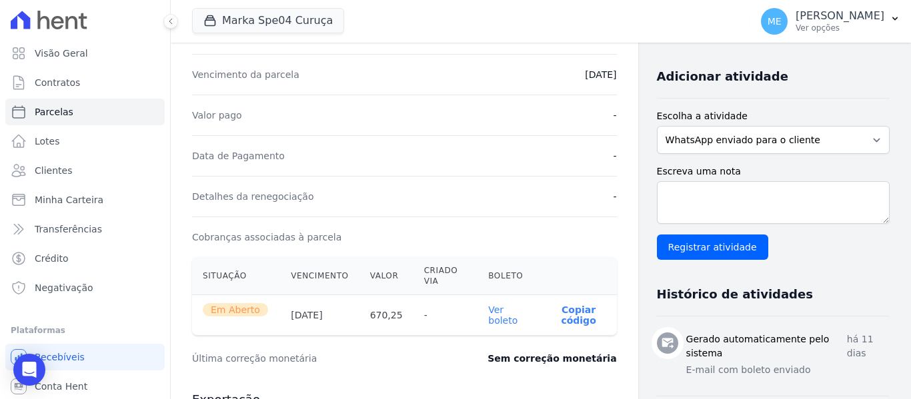
click at [499, 323] on link "Ver boleto" at bounding box center [502, 315] width 29 height 21
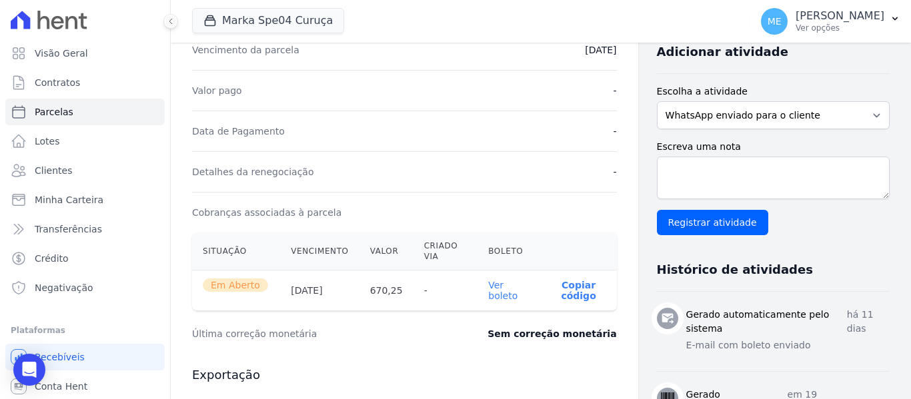
scroll to position [0, 0]
